Goal: Task Accomplishment & Management: Manage account settings

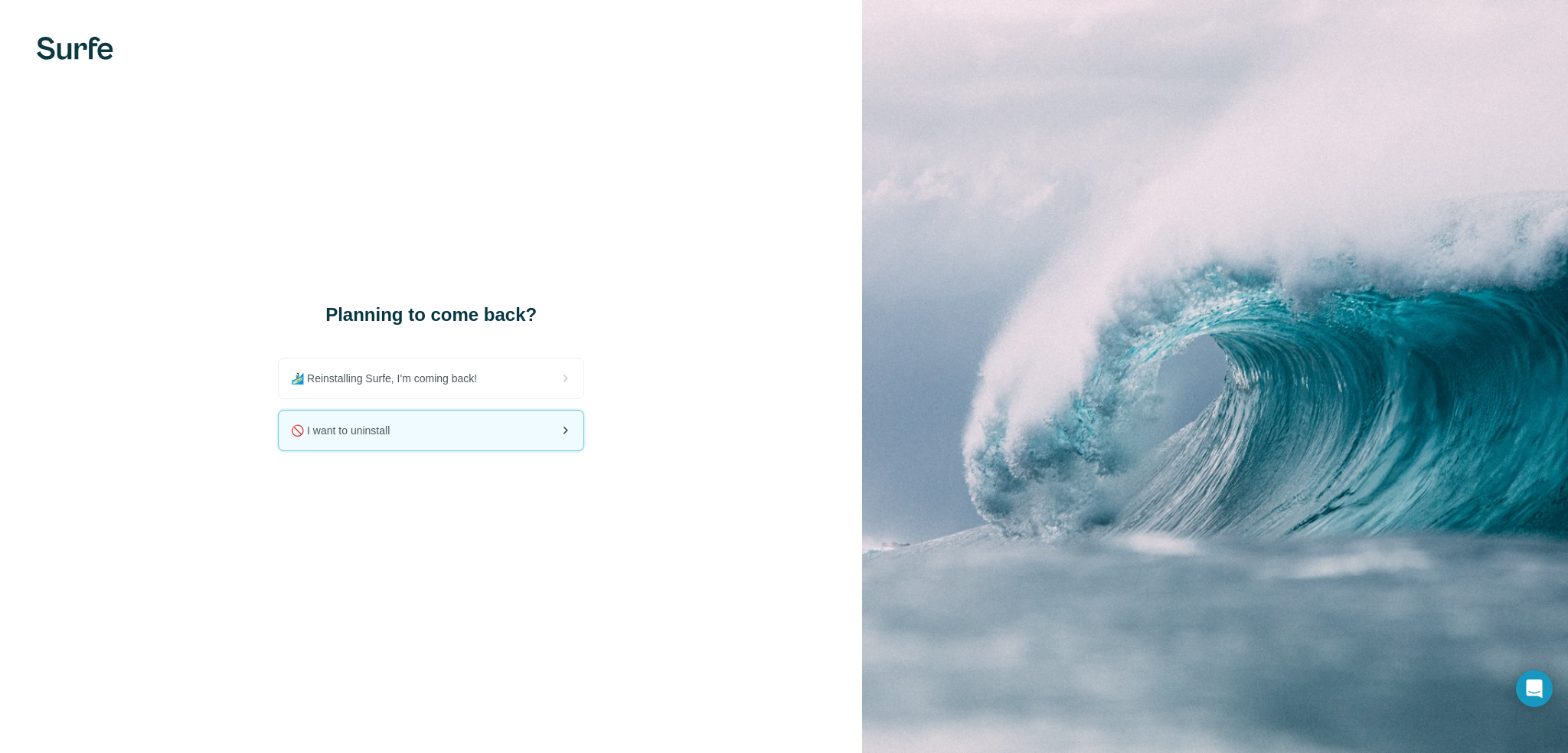
click at [439, 418] on div "🚫 I want to uninstall" at bounding box center [430, 430] width 304 height 40
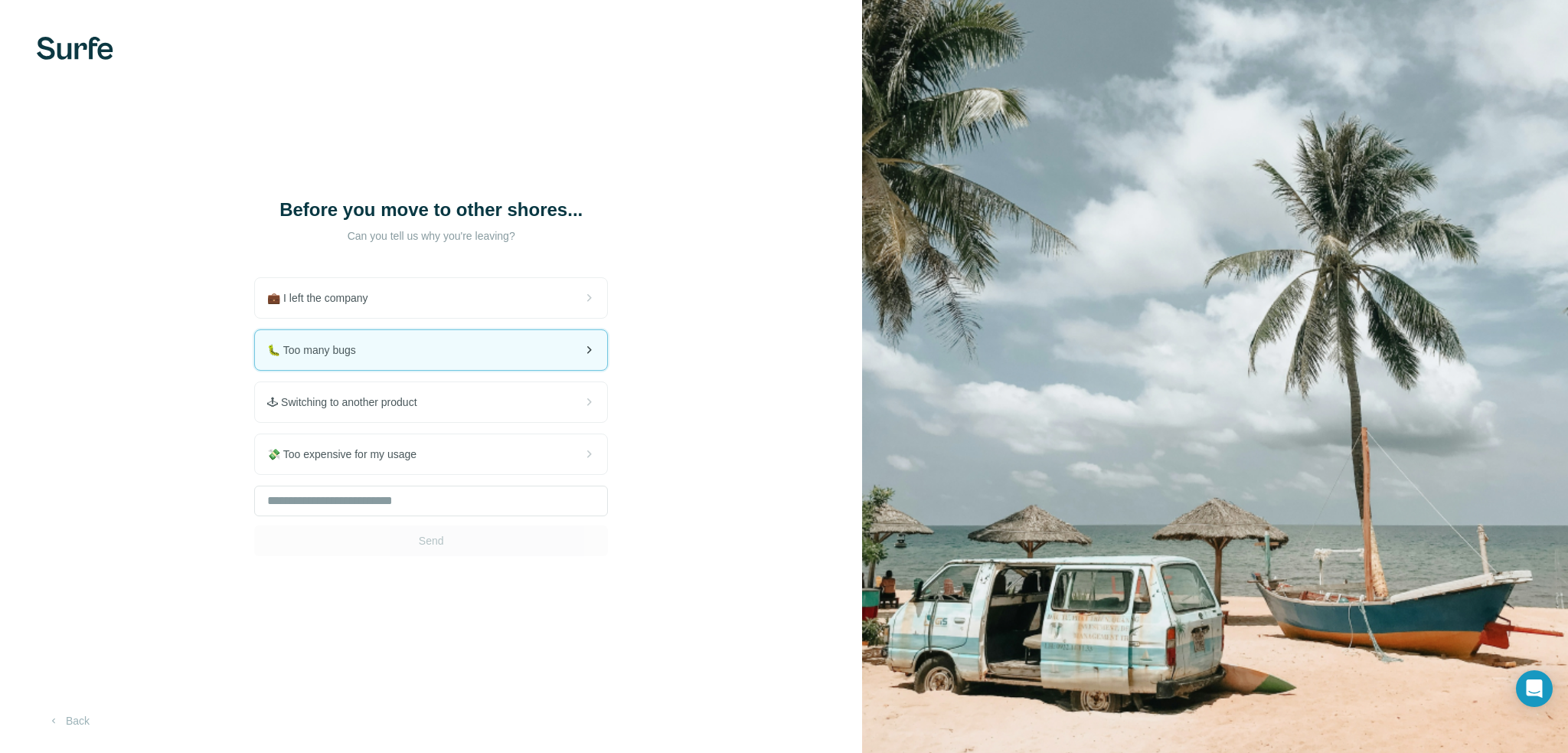
click at [516, 356] on div "🐛 Too many bugs" at bounding box center [431, 350] width 352 height 40
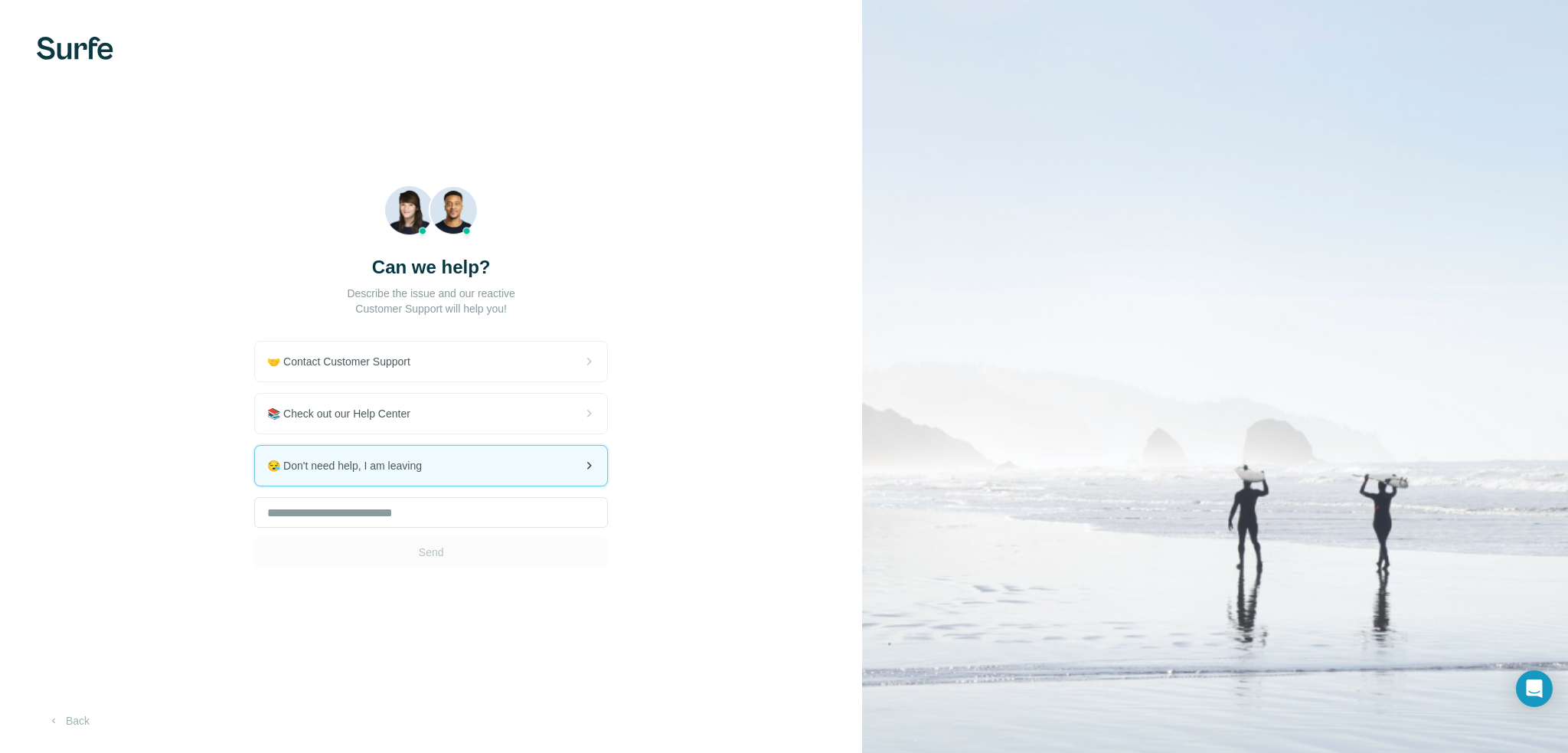
click at [539, 448] on div "😪 Don't need help, I am leaving" at bounding box center [431, 465] width 352 height 40
